Goal: Find specific page/section

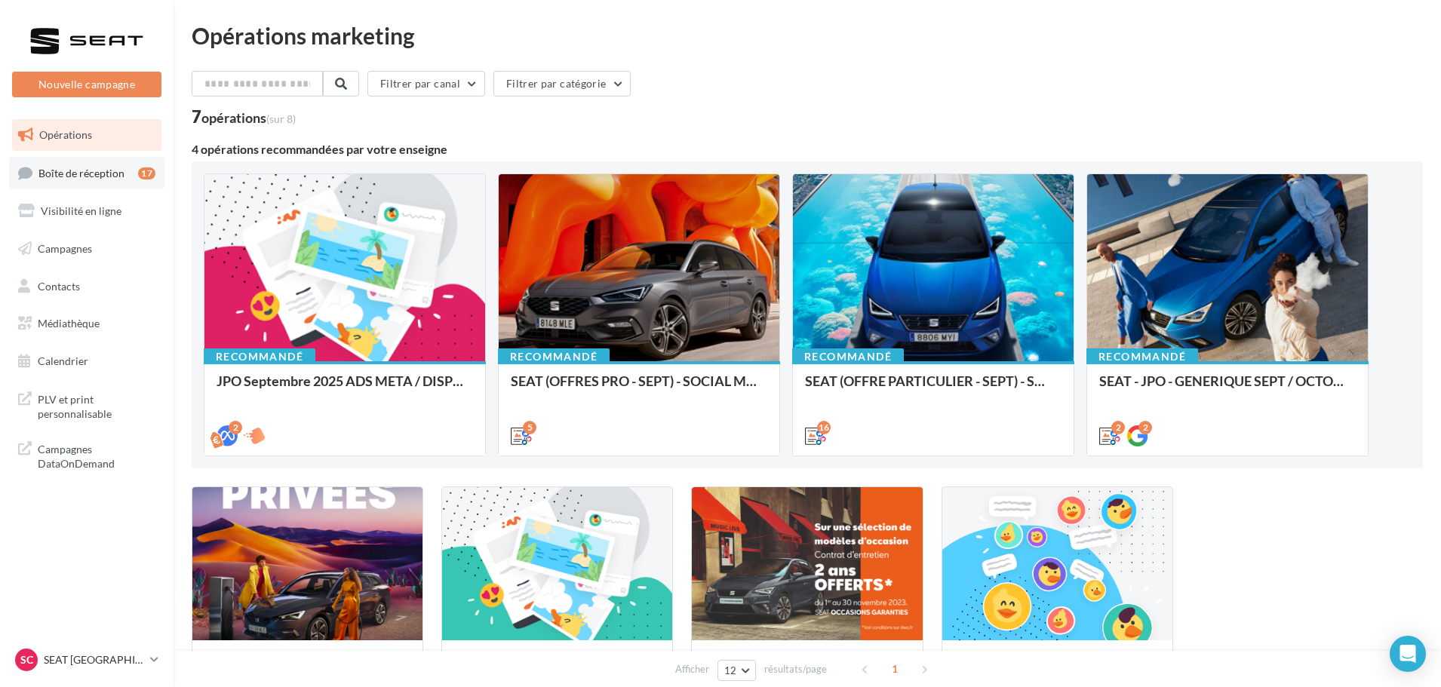
click at [76, 168] on span "Boîte de réception" at bounding box center [81, 172] width 86 height 13
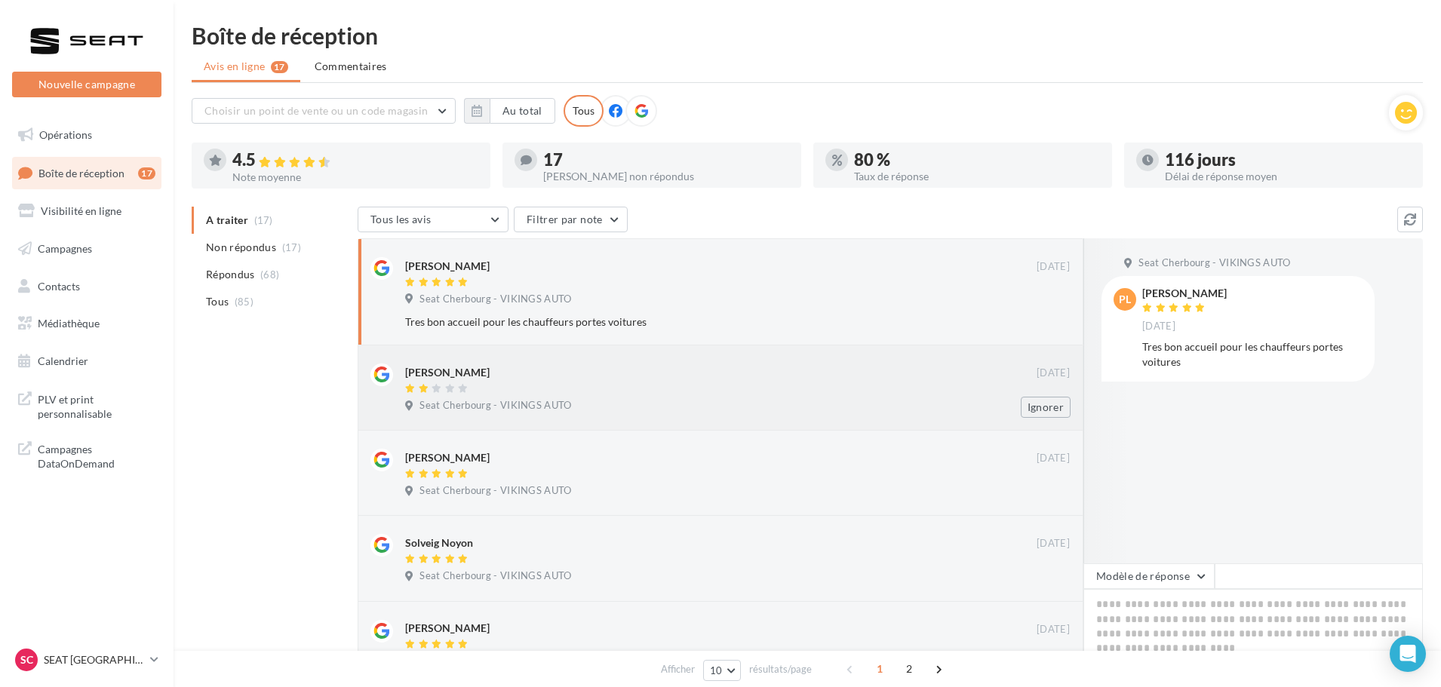
click at [536, 389] on div at bounding box center [721, 389] width 632 height 13
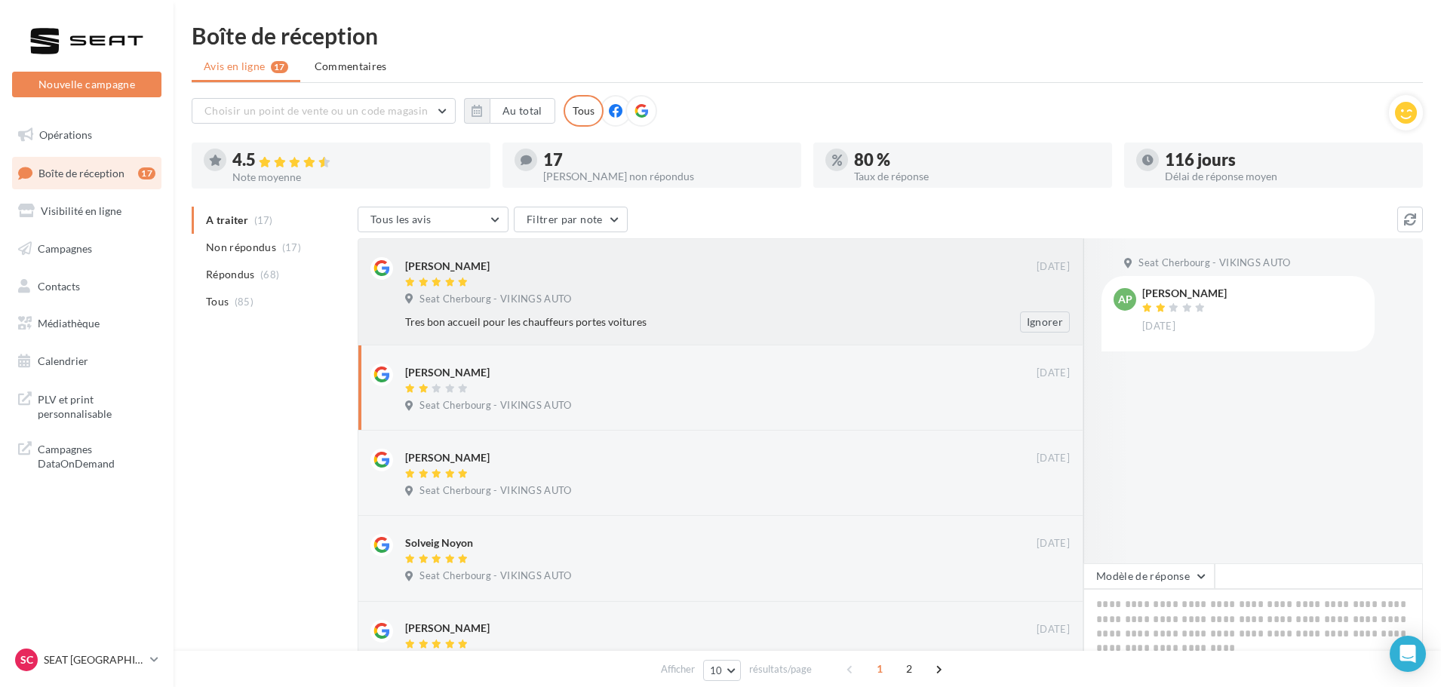
click at [543, 288] on div at bounding box center [721, 283] width 632 height 13
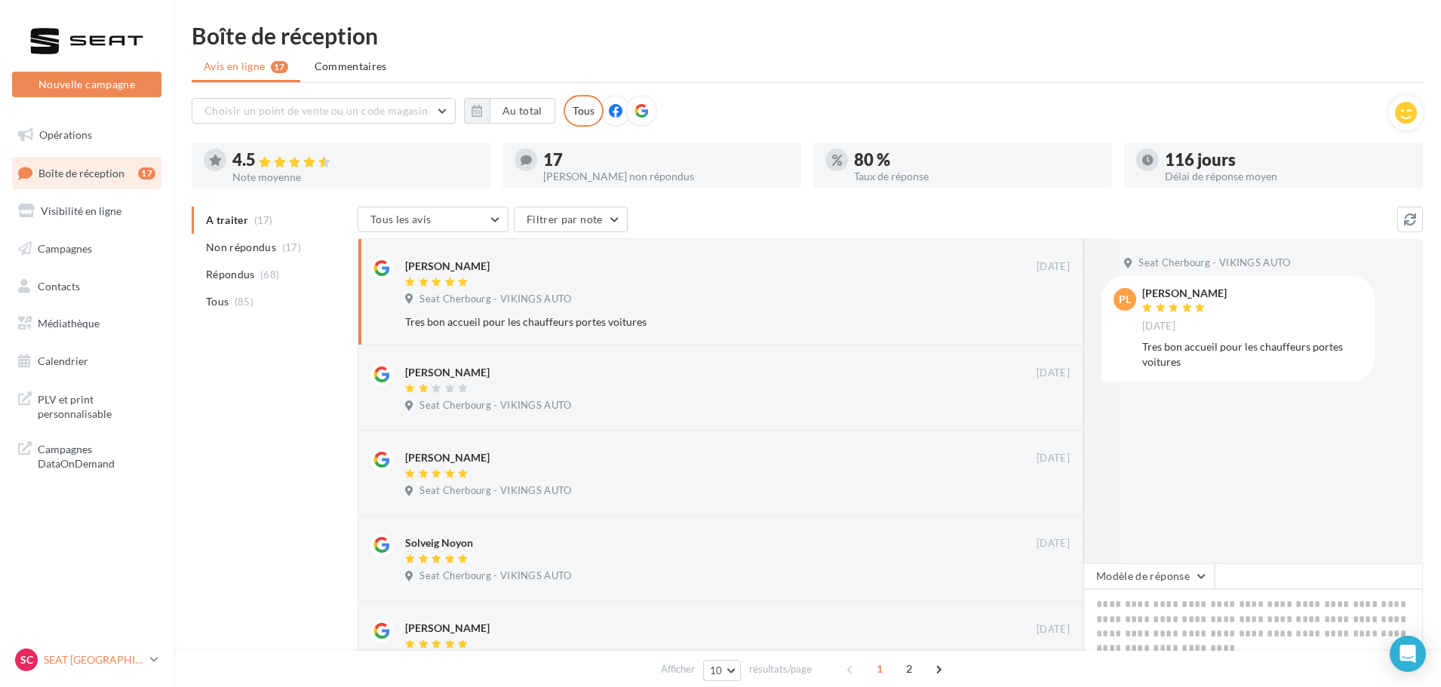
click at [113, 665] on p "SEAT [GEOGRAPHIC_DATA]" at bounding box center [94, 660] width 100 height 15
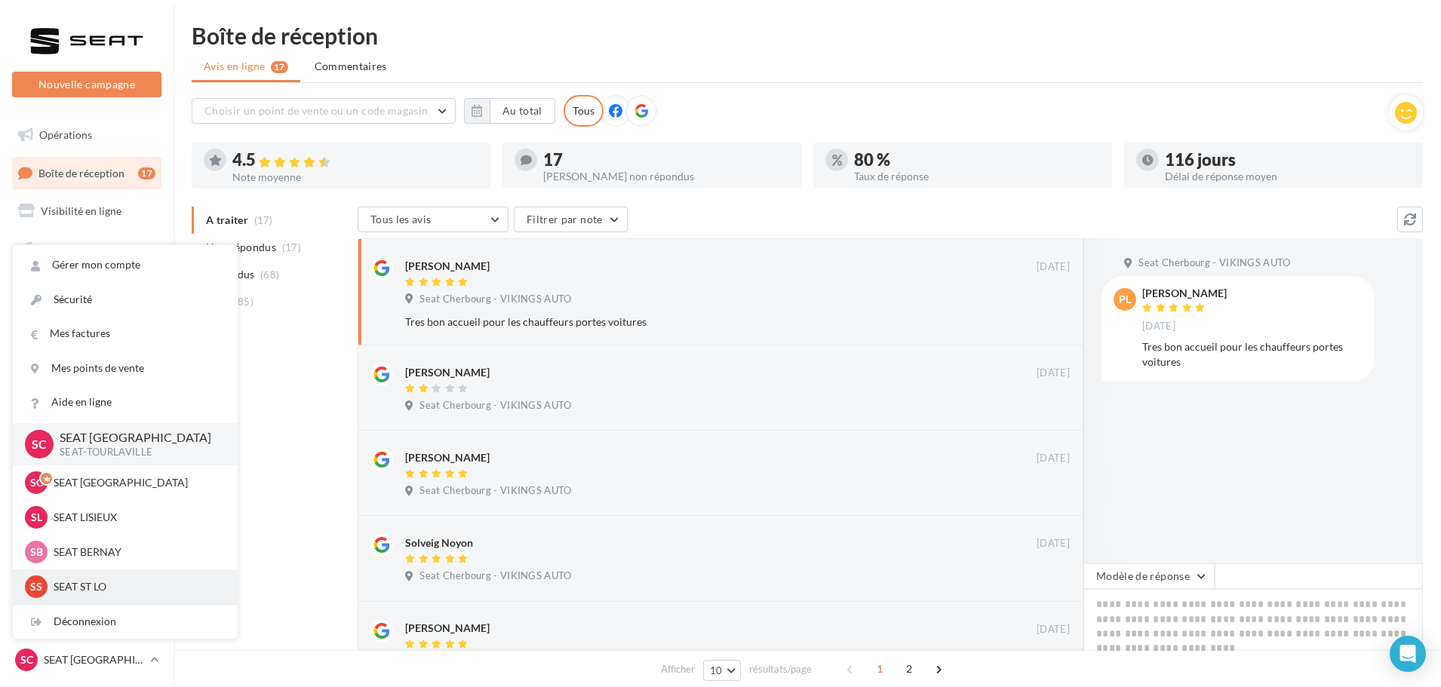
click at [118, 588] on p "SEAT ST LO" at bounding box center [137, 586] width 166 height 15
